Goal: Task Accomplishment & Management: Use online tool/utility

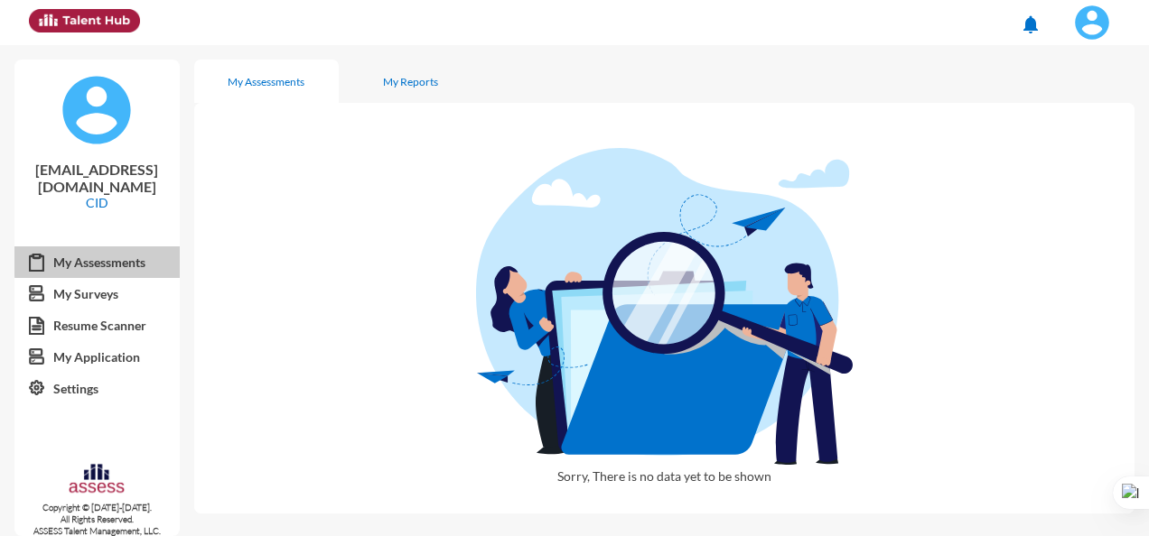
click at [99, 247] on link "My Assessments" at bounding box center [96, 263] width 165 height 33
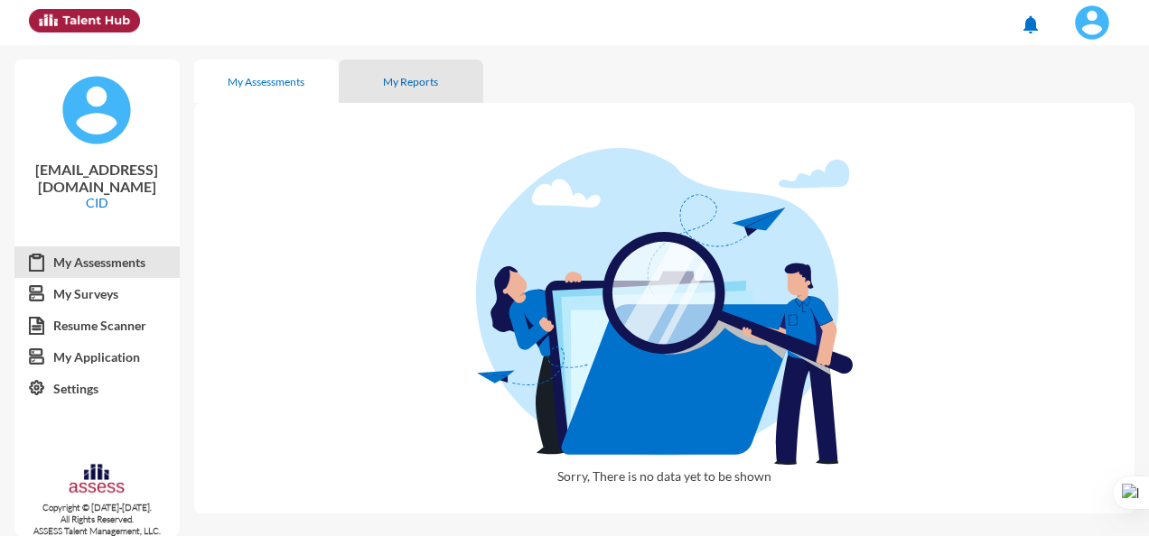
click at [425, 77] on div "My Reports" at bounding box center [410, 82] width 55 height 14
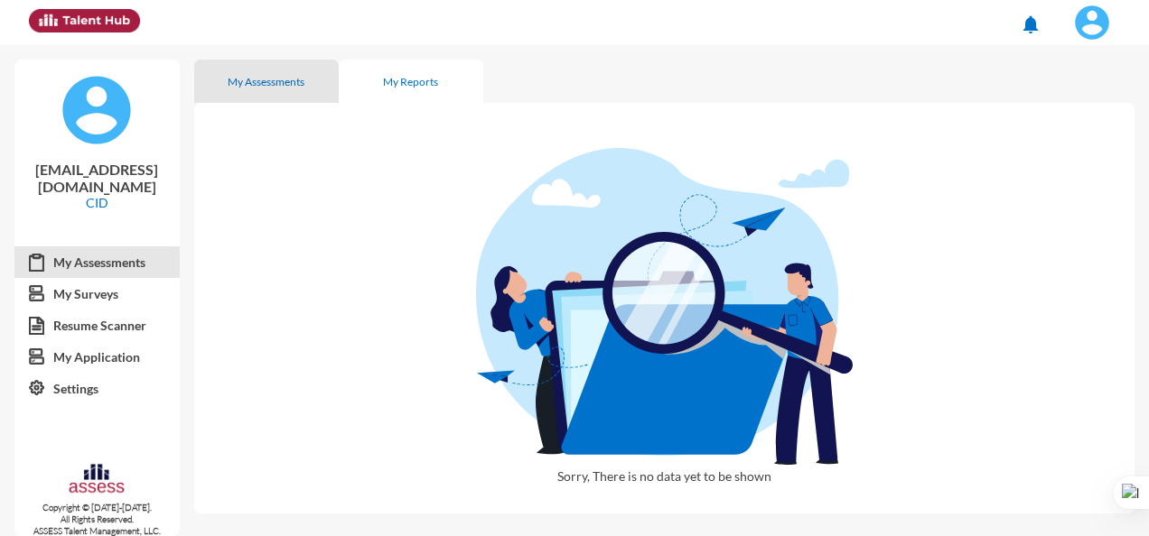
click at [251, 80] on div "My Assessments" at bounding box center [266, 82] width 77 height 14
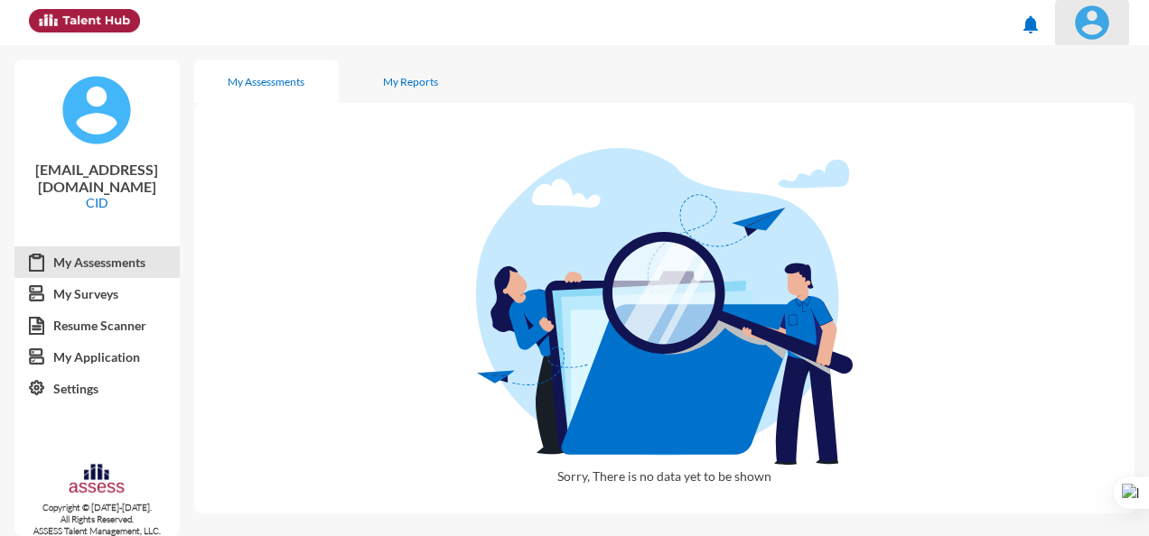
click at [1096, 25] on img at bounding box center [1092, 23] width 36 height 36
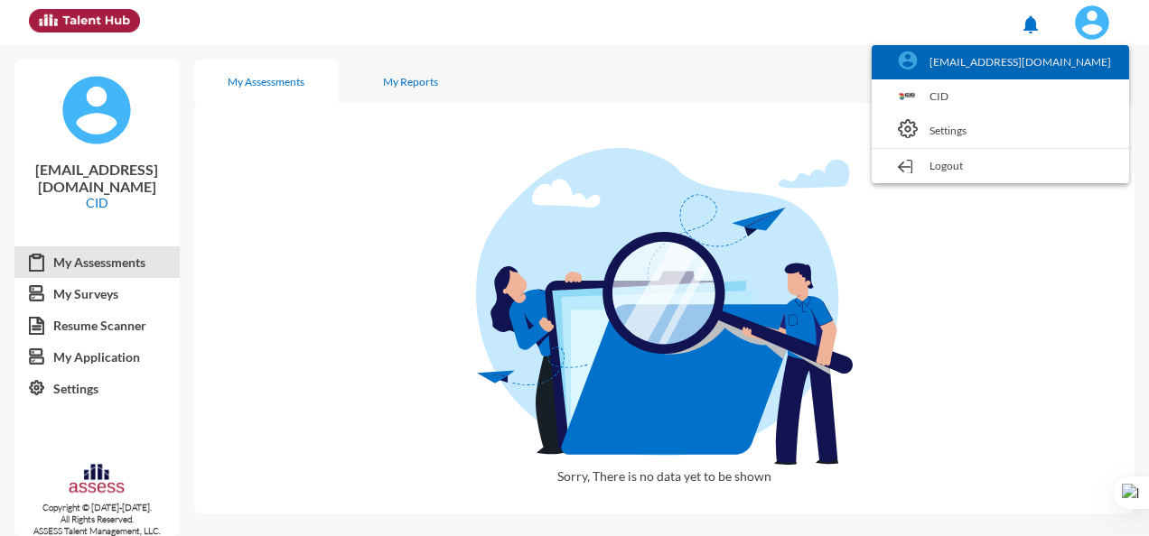
click at [1067, 58] on link "[EMAIL_ADDRESS][DOMAIN_NAME]" at bounding box center [1000, 62] width 239 height 34
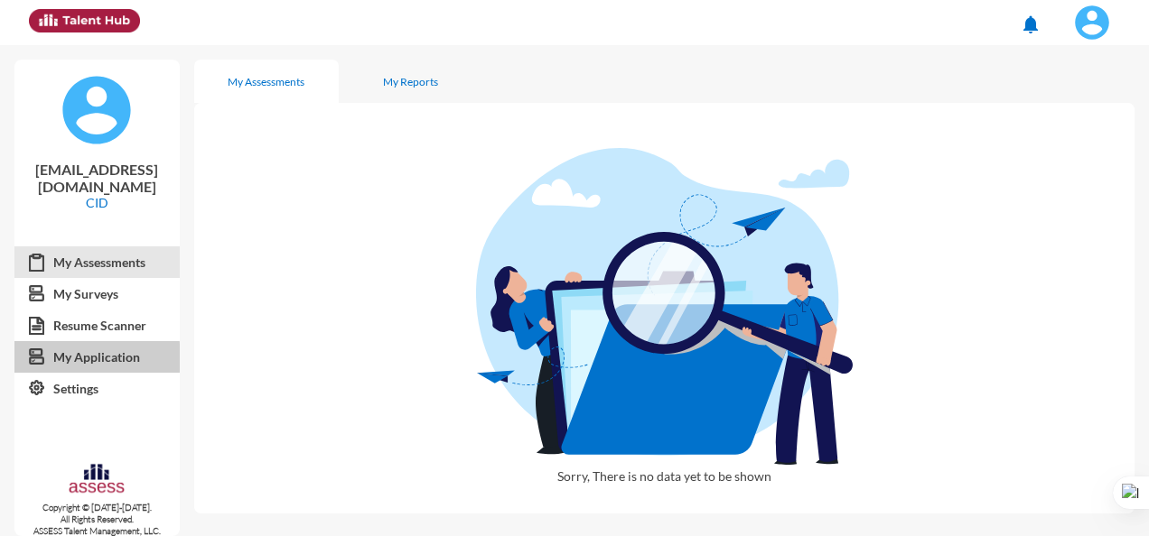
click at [74, 344] on link "My Application" at bounding box center [96, 357] width 165 height 33
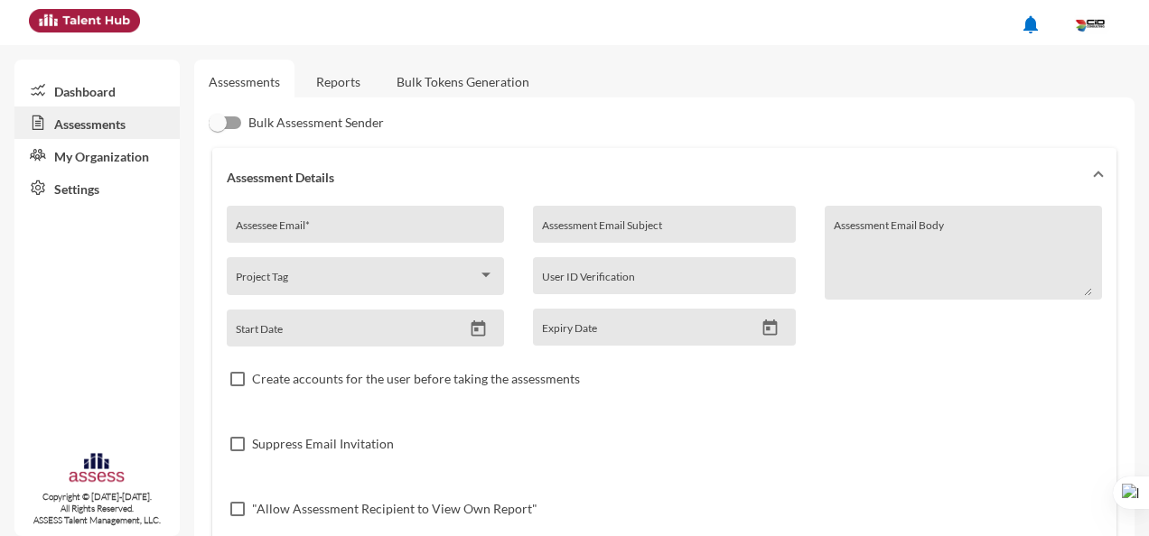
click at [103, 157] on link "My Organization" at bounding box center [96, 155] width 165 height 33
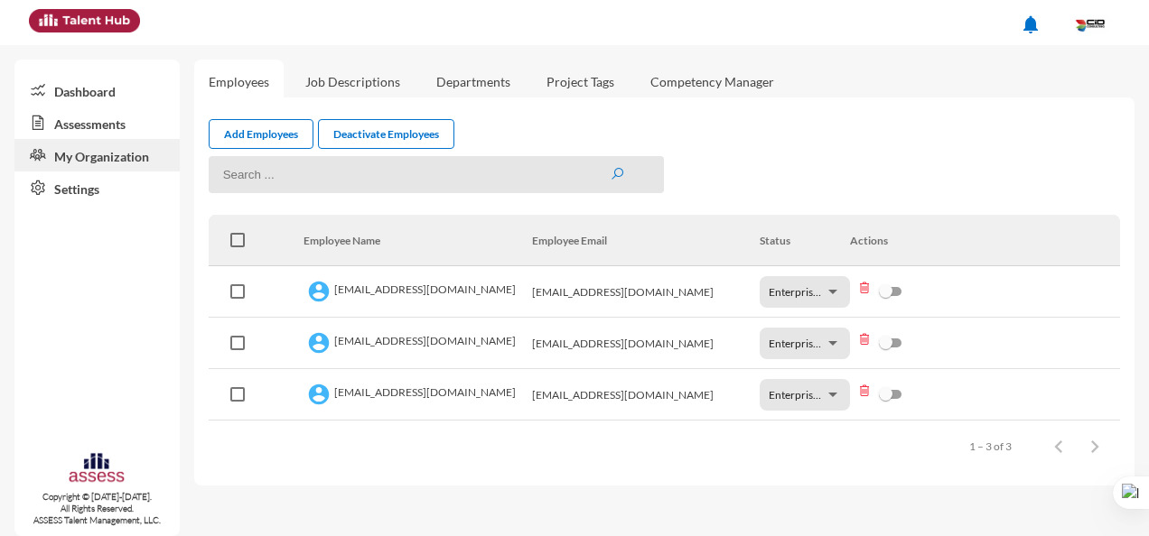
click at [100, 87] on link "Dashboard" at bounding box center [96, 90] width 165 height 33
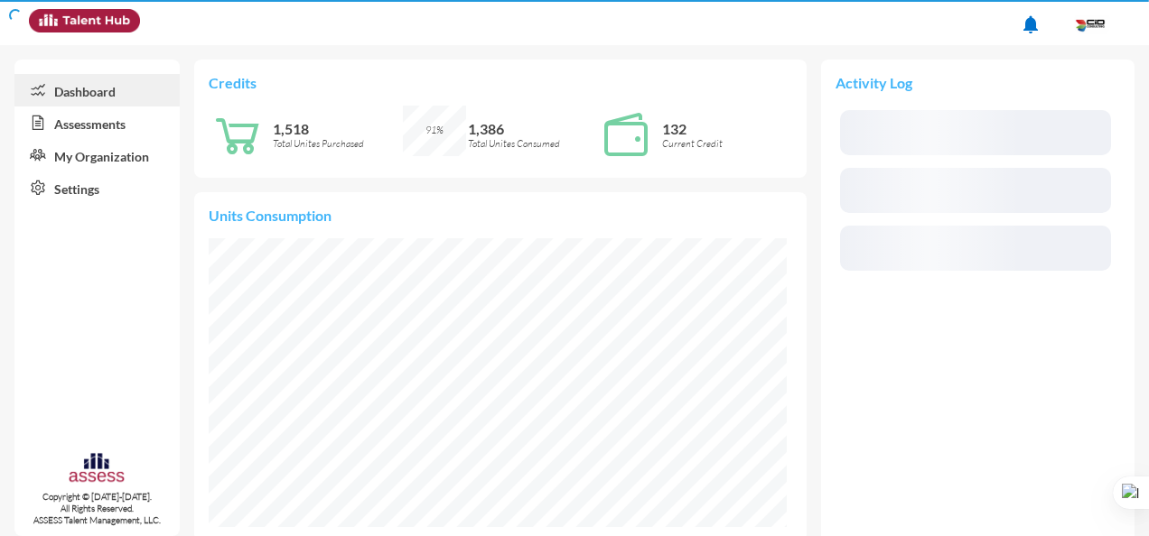
scroll to position [289, 578]
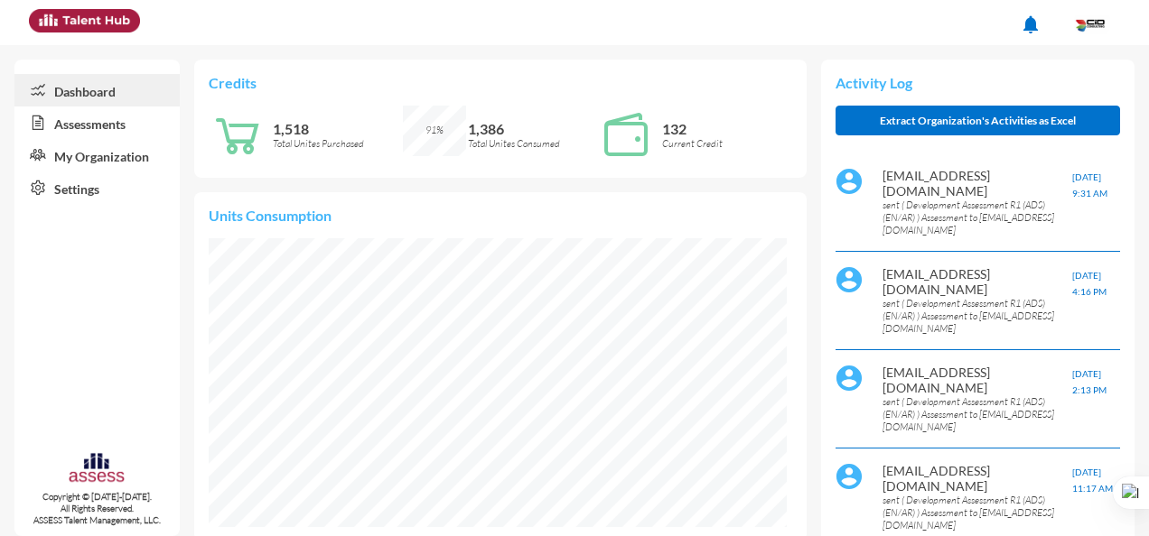
click at [85, 122] on link "Assessments" at bounding box center [96, 123] width 165 height 33
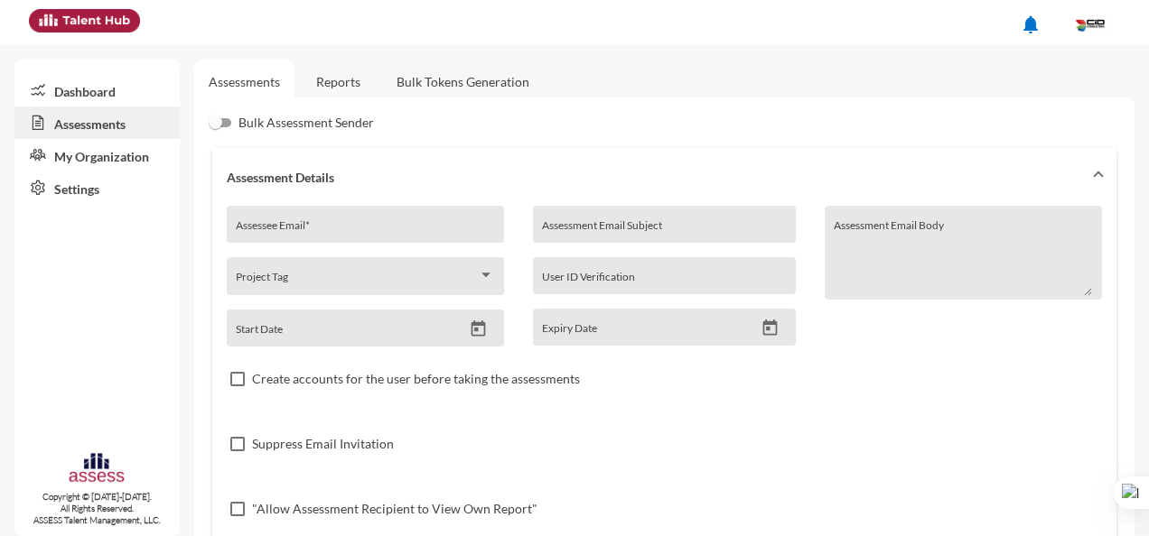
click at [90, 84] on link "Dashboard" at bounding box center [96, 90] width 165 height 33
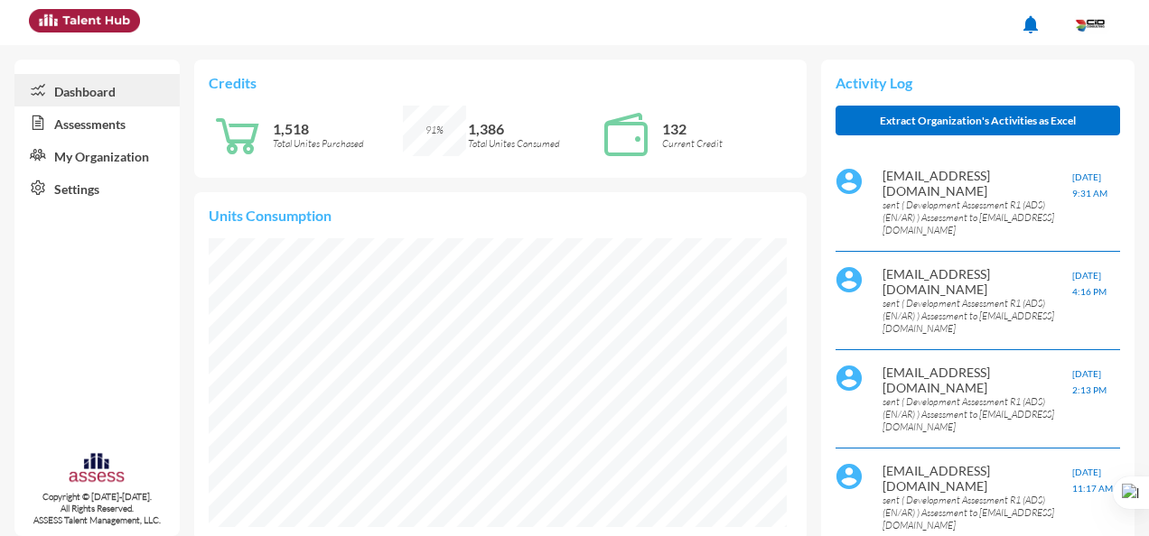
click at [99, 127] on link "Assessments" at bounding box center [96, 123] width 165 height 33
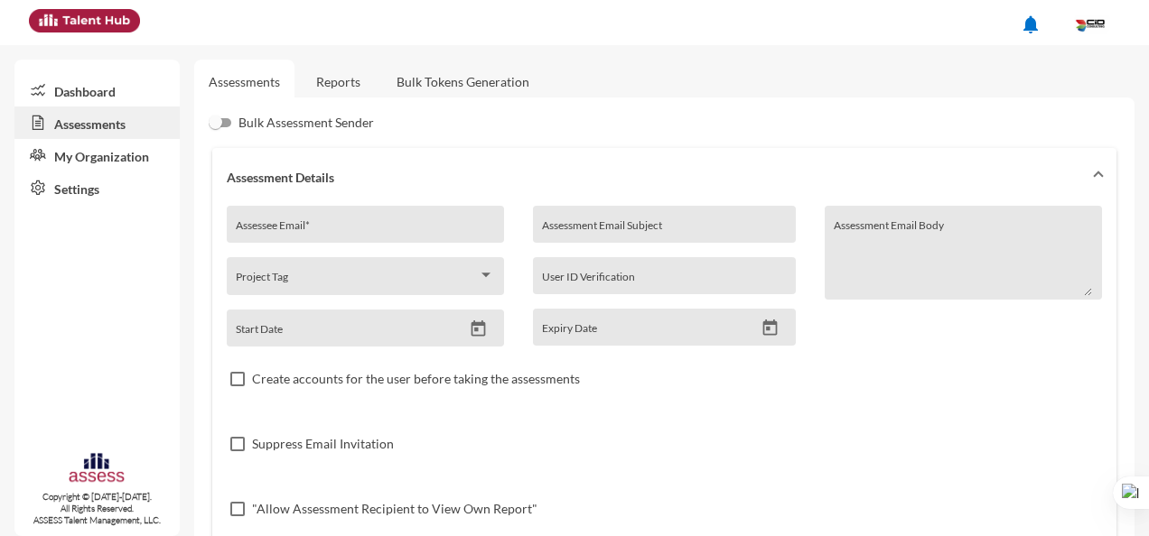
drag, startPoint x: 267, startPoint y: 211, endPoint x: 246, endPoint y: 223, distance: 24.7
click at [246, 223] on div "Assessee Email *" at bounding box center [365, 229] width 258 height 27
paste input "mohammedshalaby92@gmail.com"
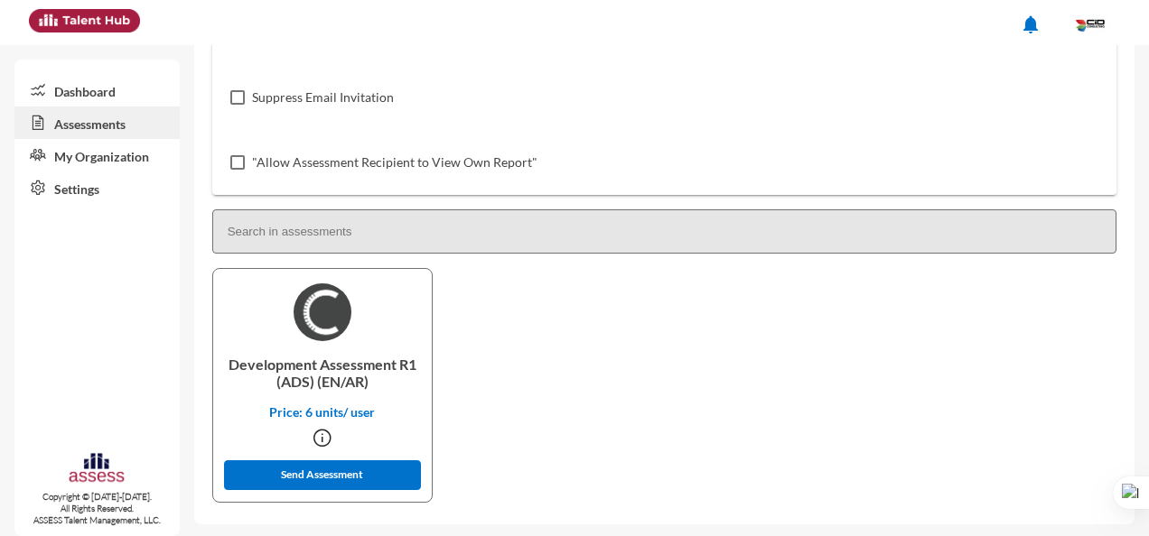
scroll to position [349, 0]
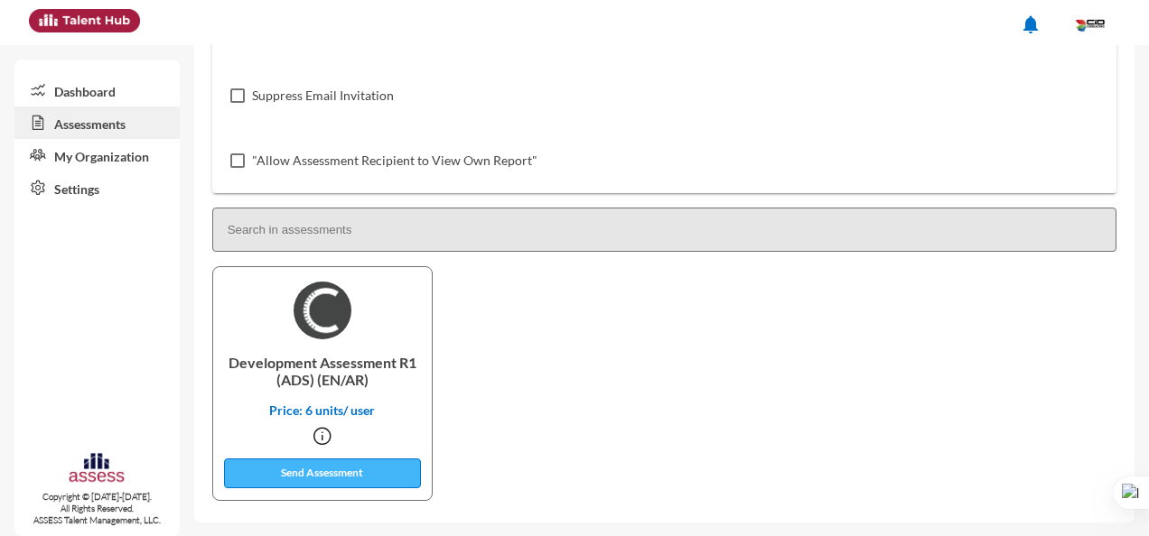
type input "mohammedshalaby92@gmail.com"
click at [325, 477] on button "Send Assessment" at bounding box center [322, 474] width 197 height 30
click at [90, 90] on link "Dashboard" at bounding box center [96, 90] width 165 height 33
